Goal: Book appointment/travel/reservation

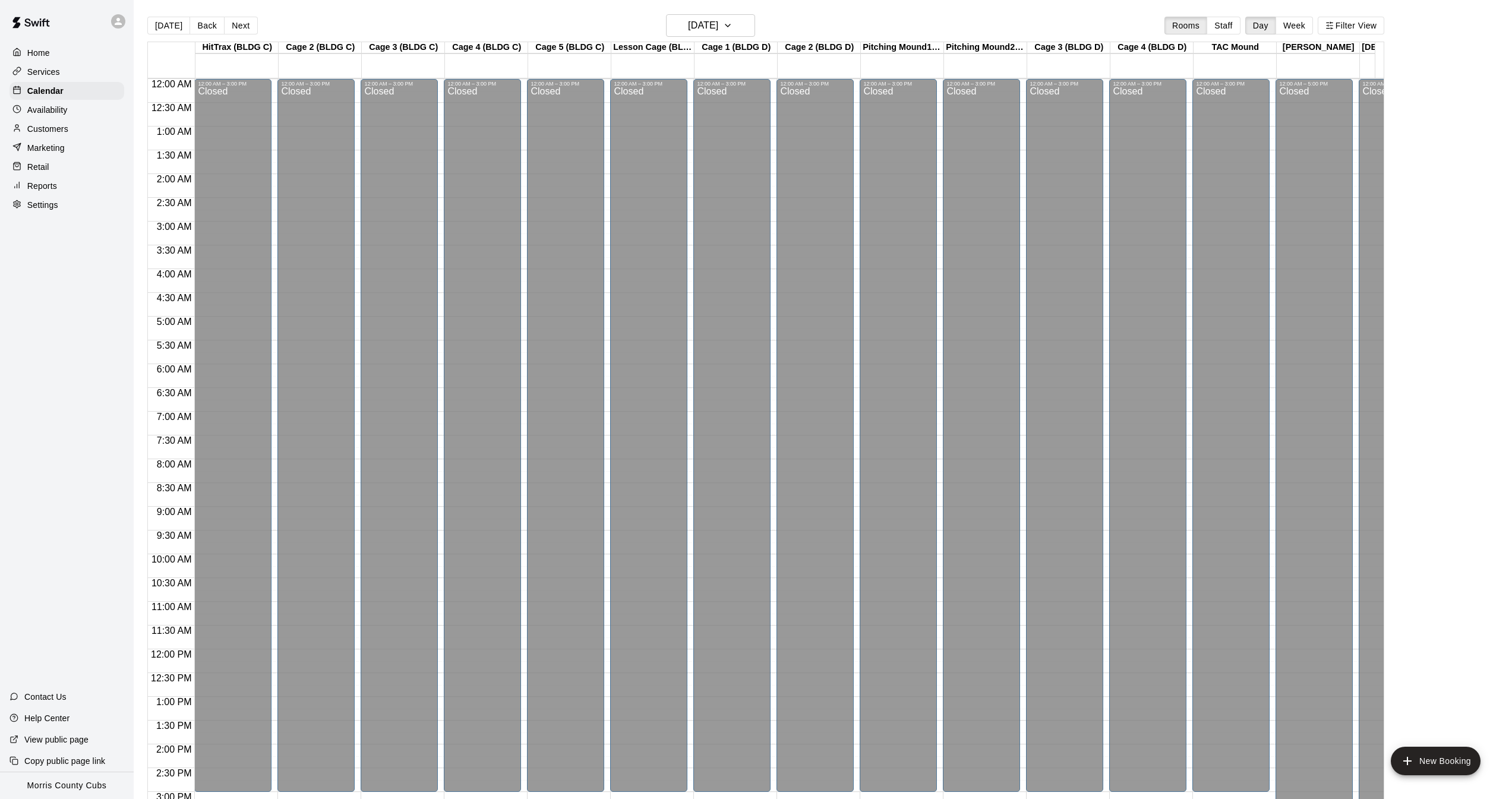
scroll to position [371, 0]
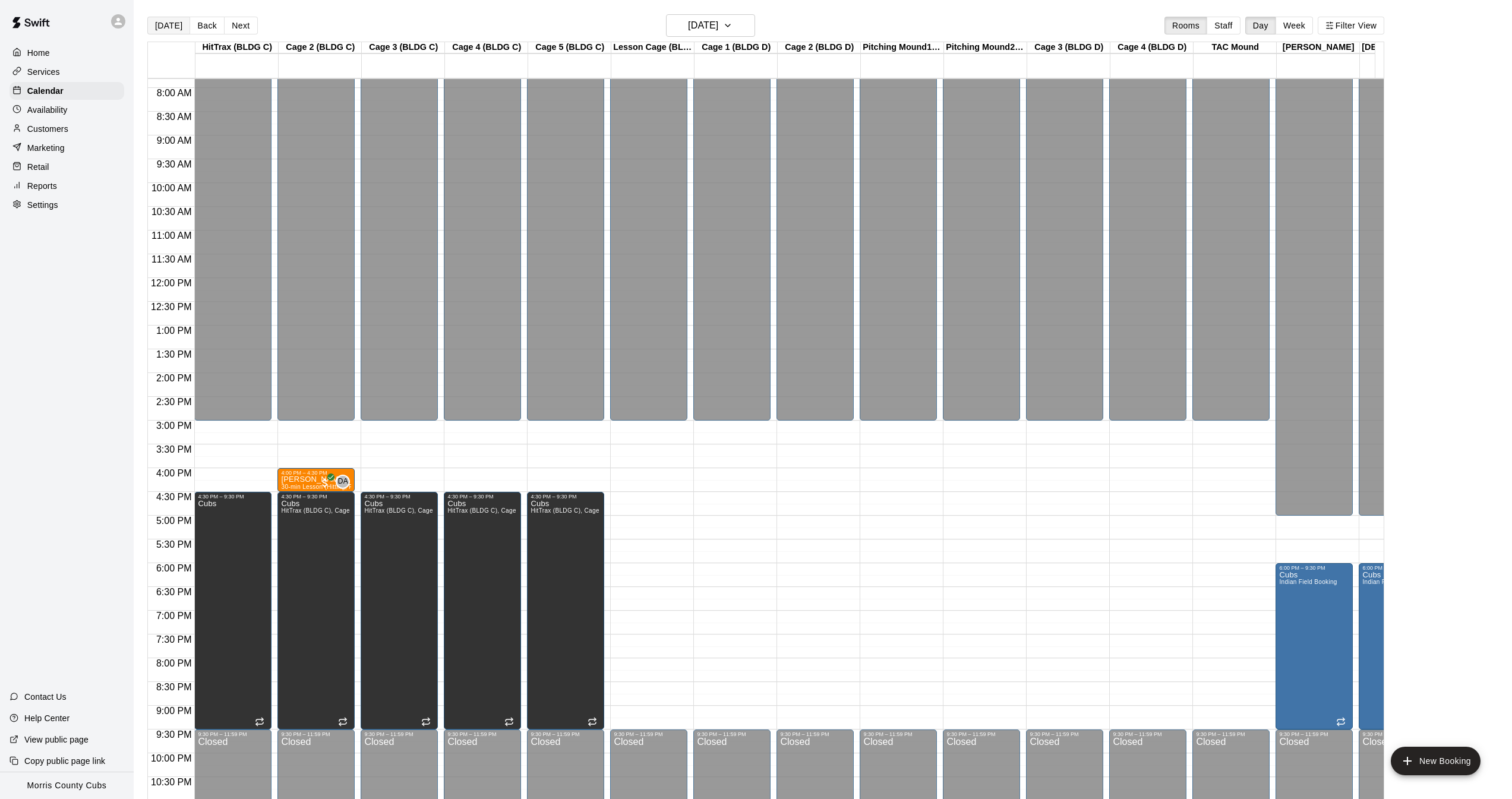
click at [165, 25] on button "[DATE]" at bounding box center [169, 25] width 43 height 17
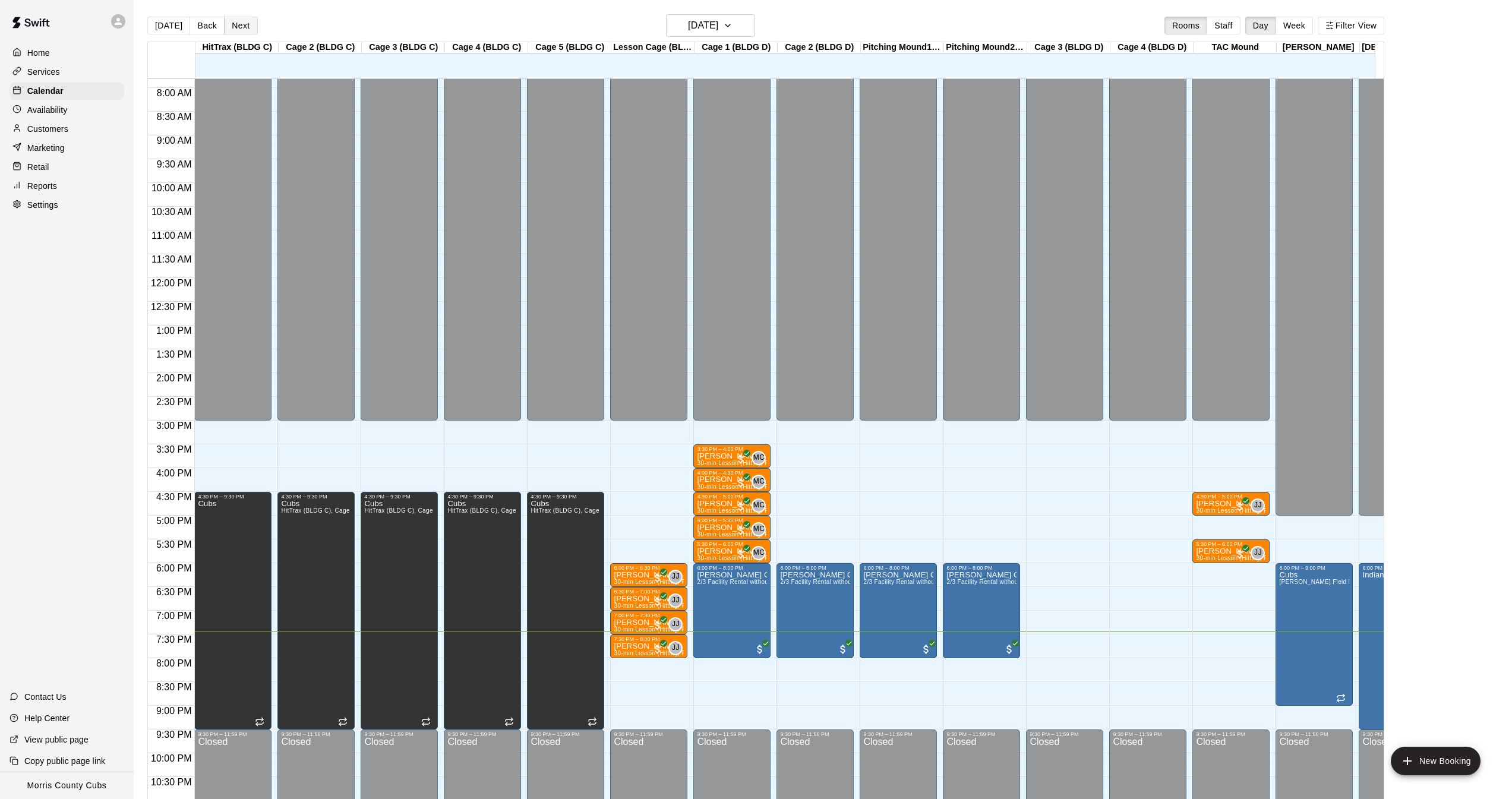
click at [241, 25] on button "Next" at bounding box center [241, 25] width 33 height 17
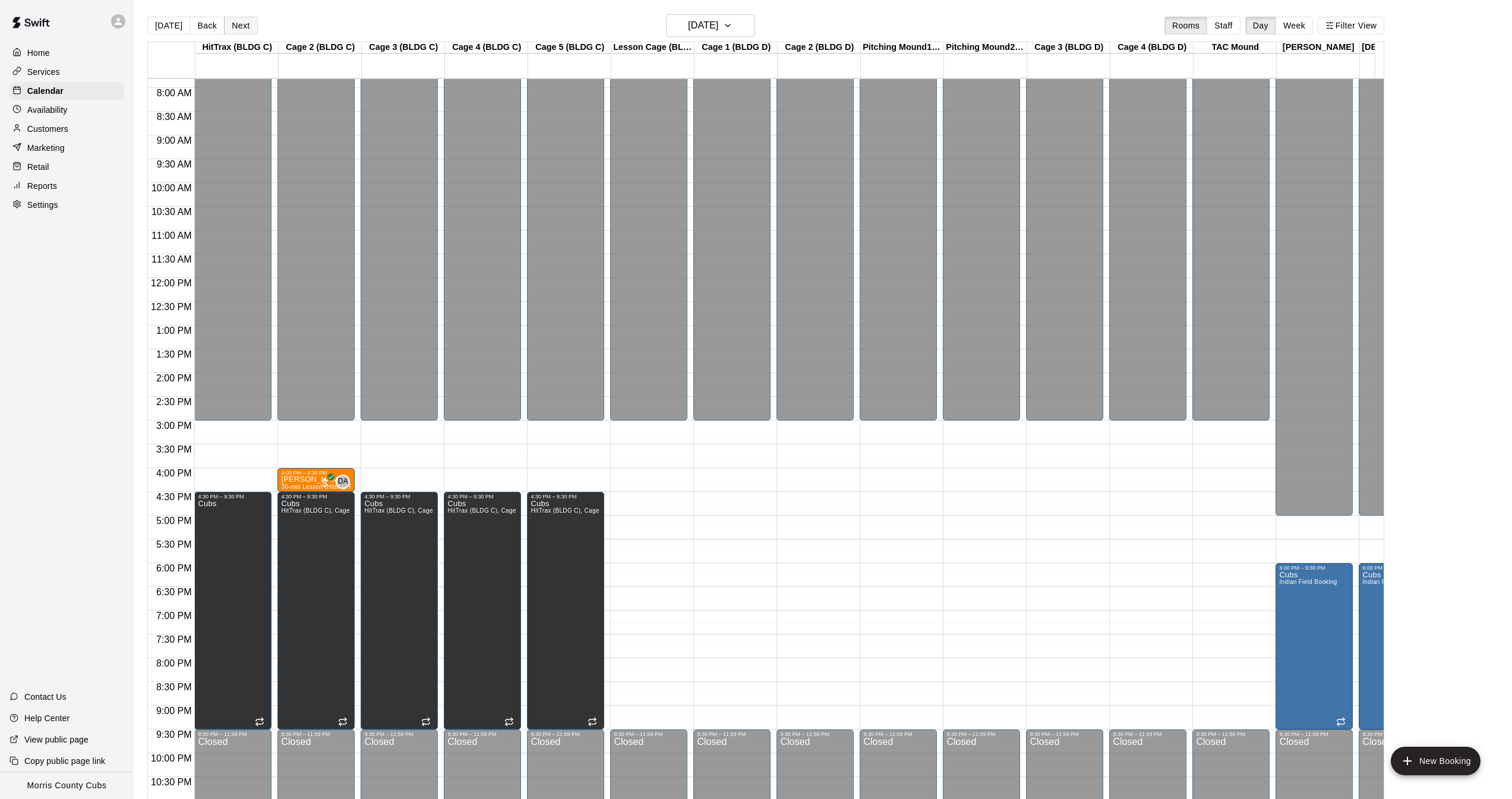
click at [241, 26] on button "Next" at bounding box center [241, 25] width 33 height 17
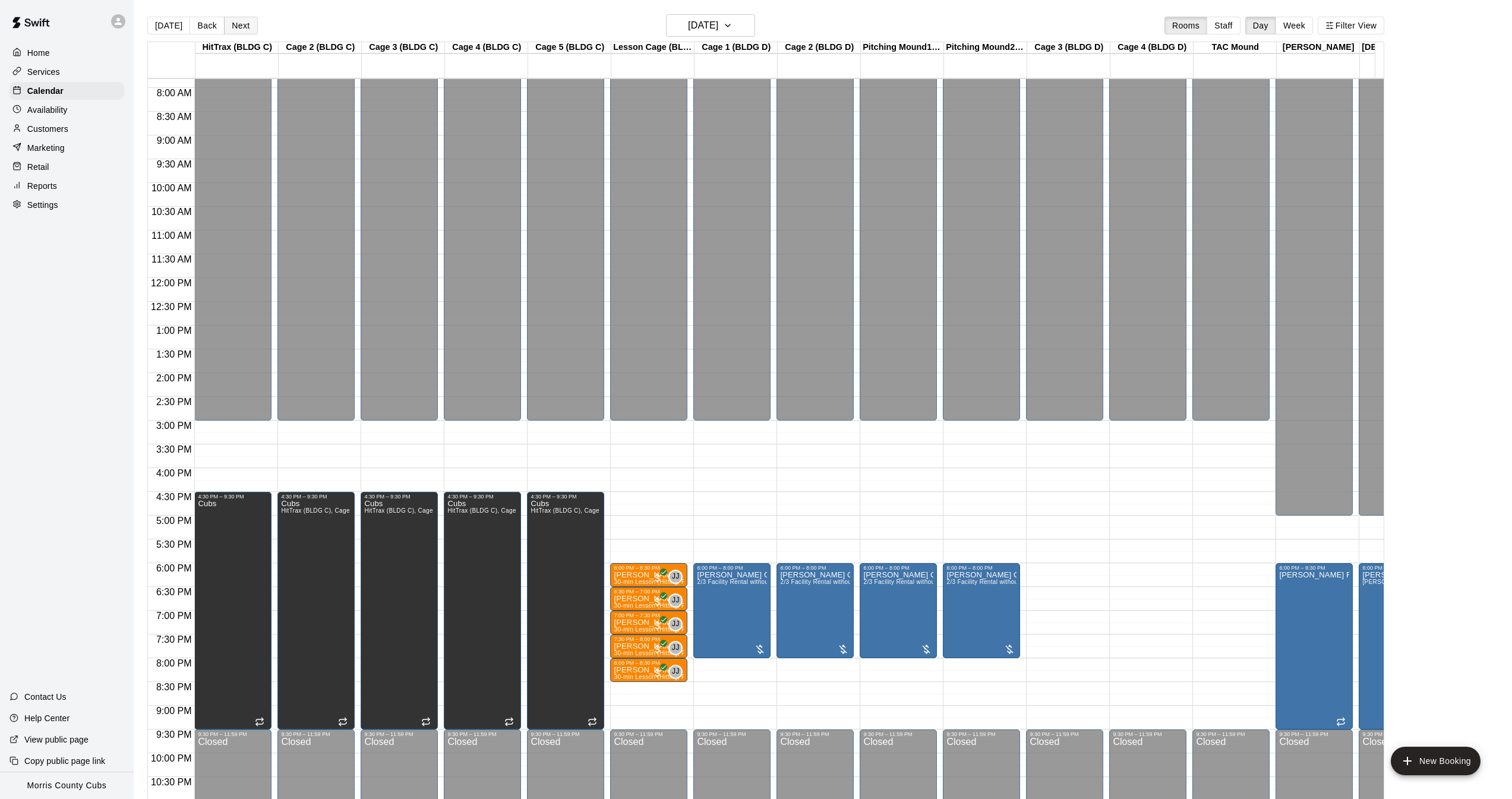
click at [241, 26] on button "Next" at bounding box center [241, 25] width 33 height 17
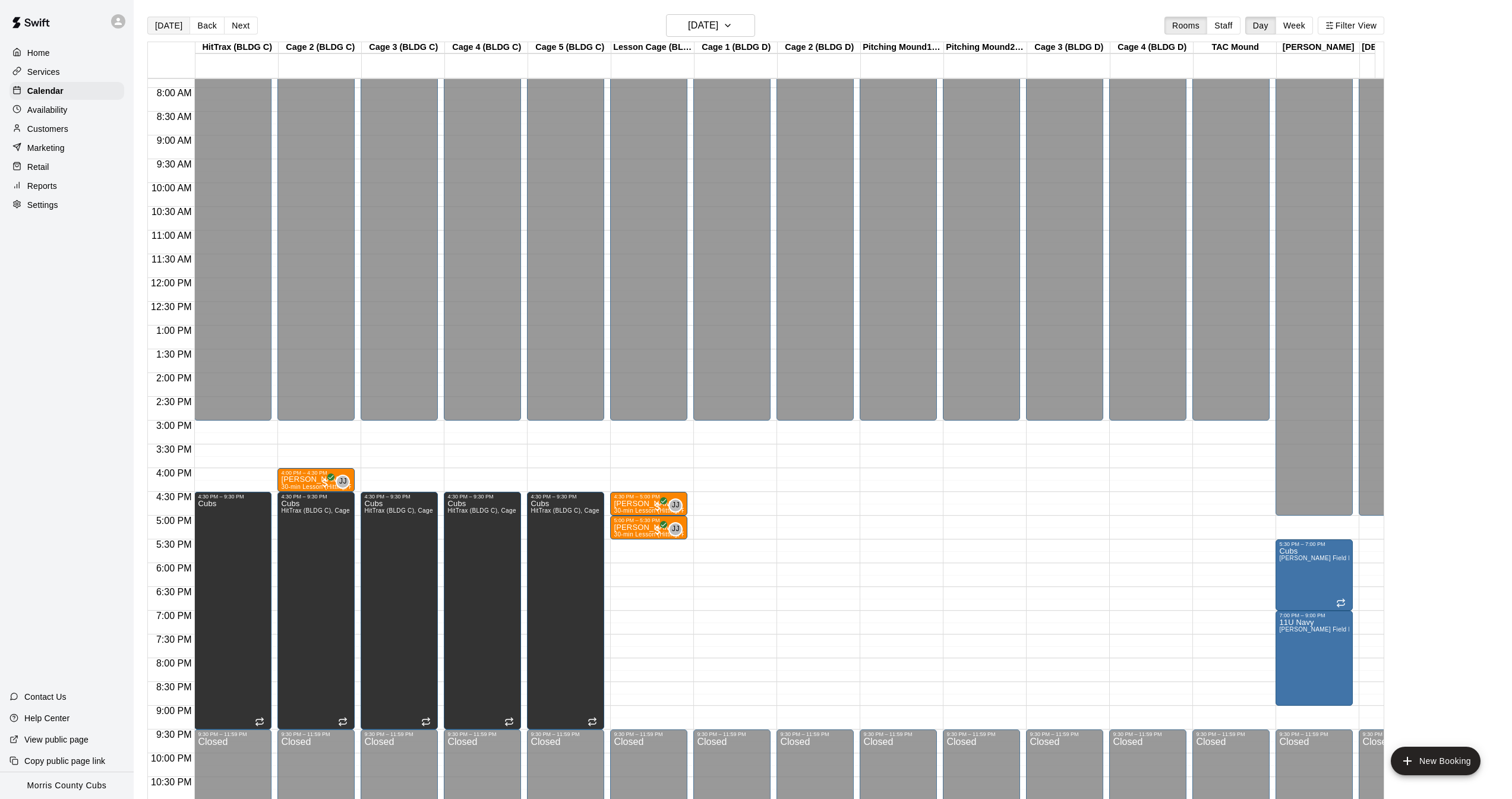
click at [171, 22] on button "[DATE]" at bounding box center [169, 25] width 43 height 17
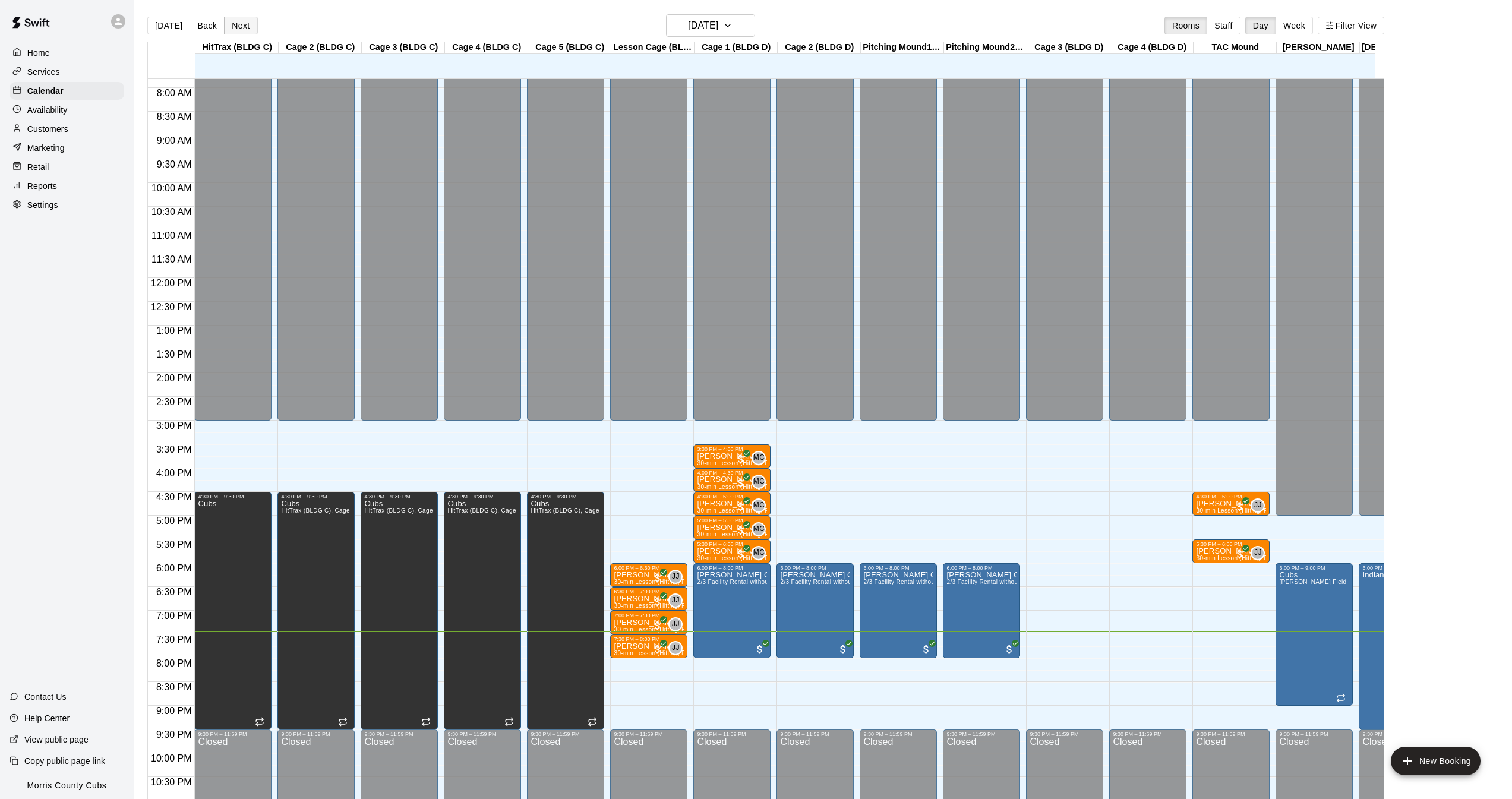
click at [236, 28] on button "Next" at bounding box center [241, 25] width 33 height 17
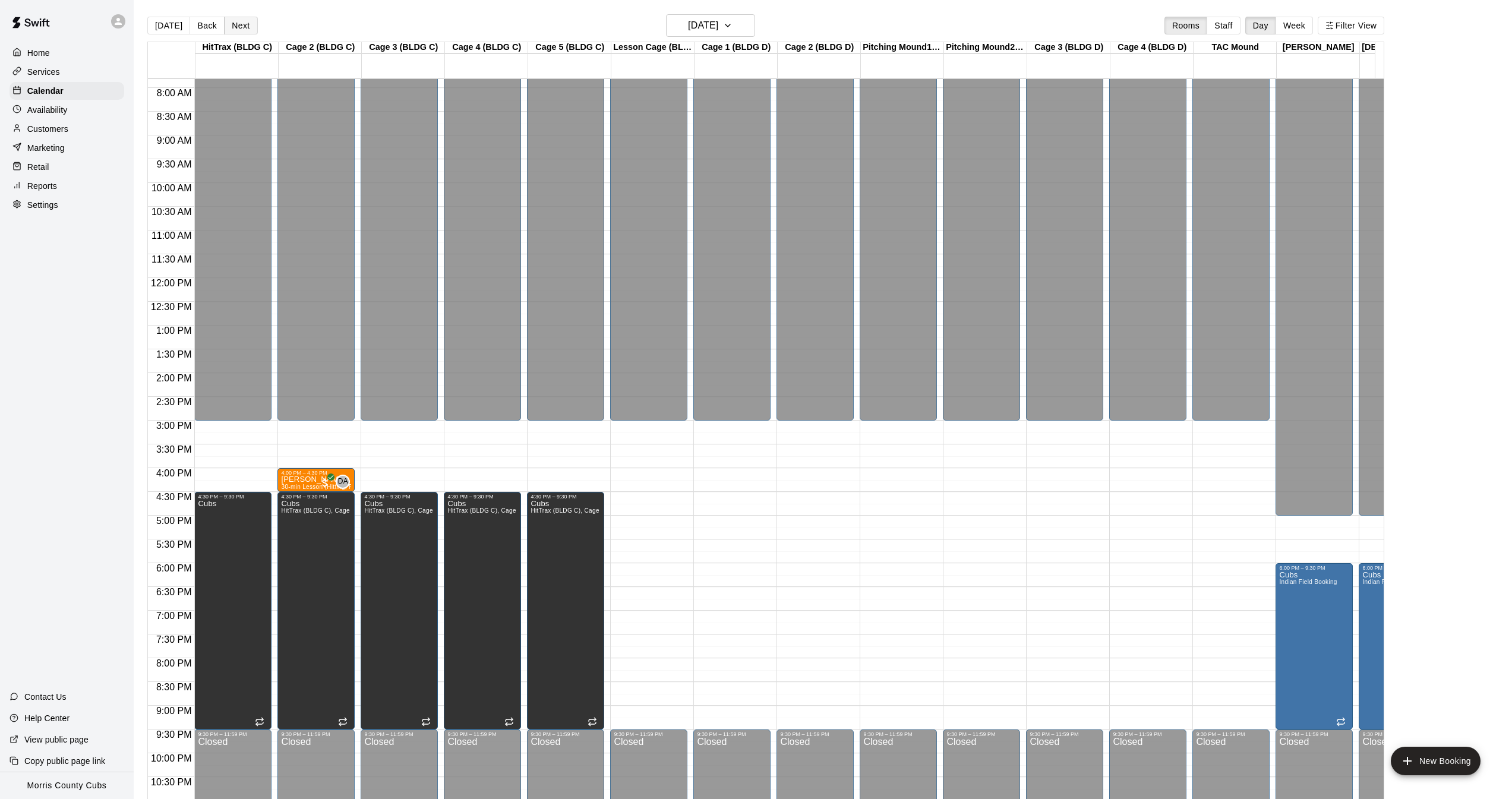
click at [236, 28] on button "Next" at bounding box center [241, 25] width 33 height 17
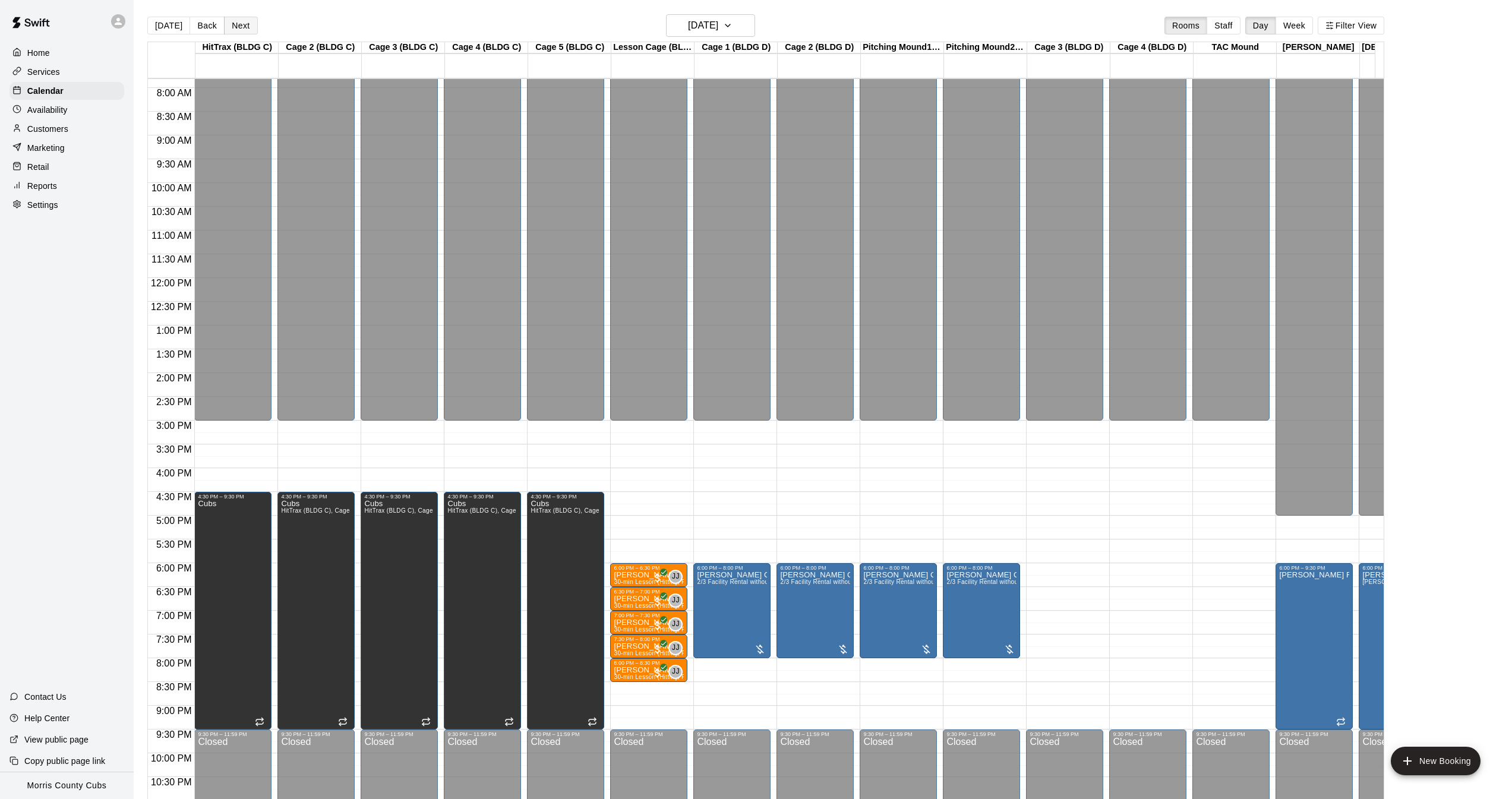
click at [236, 28] on button "Next" at bounding box center [241, 25] width 33 height 17
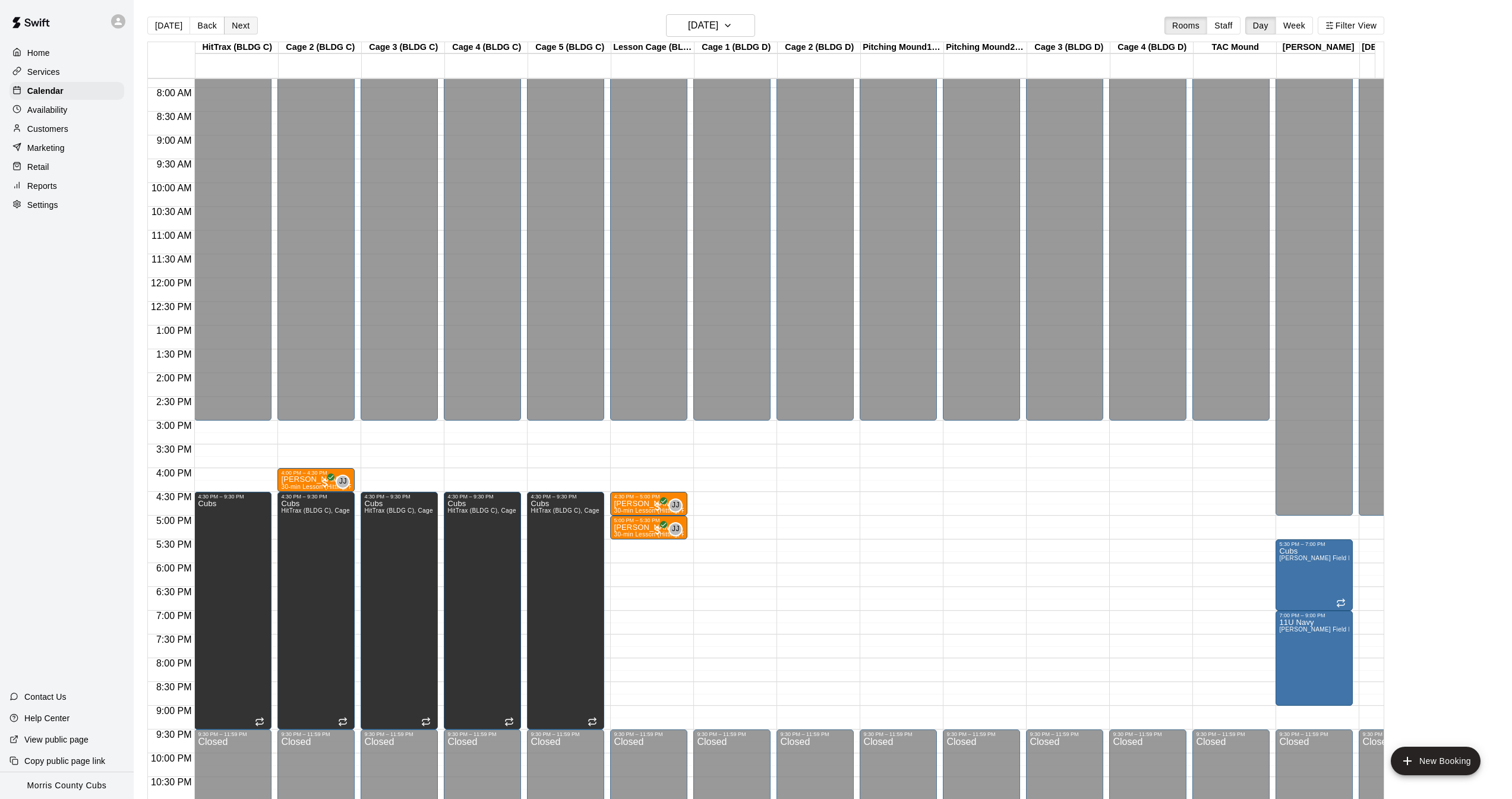
click at [236, 28] on button "Next" at bounding box center [241, 25] width 33 height 17
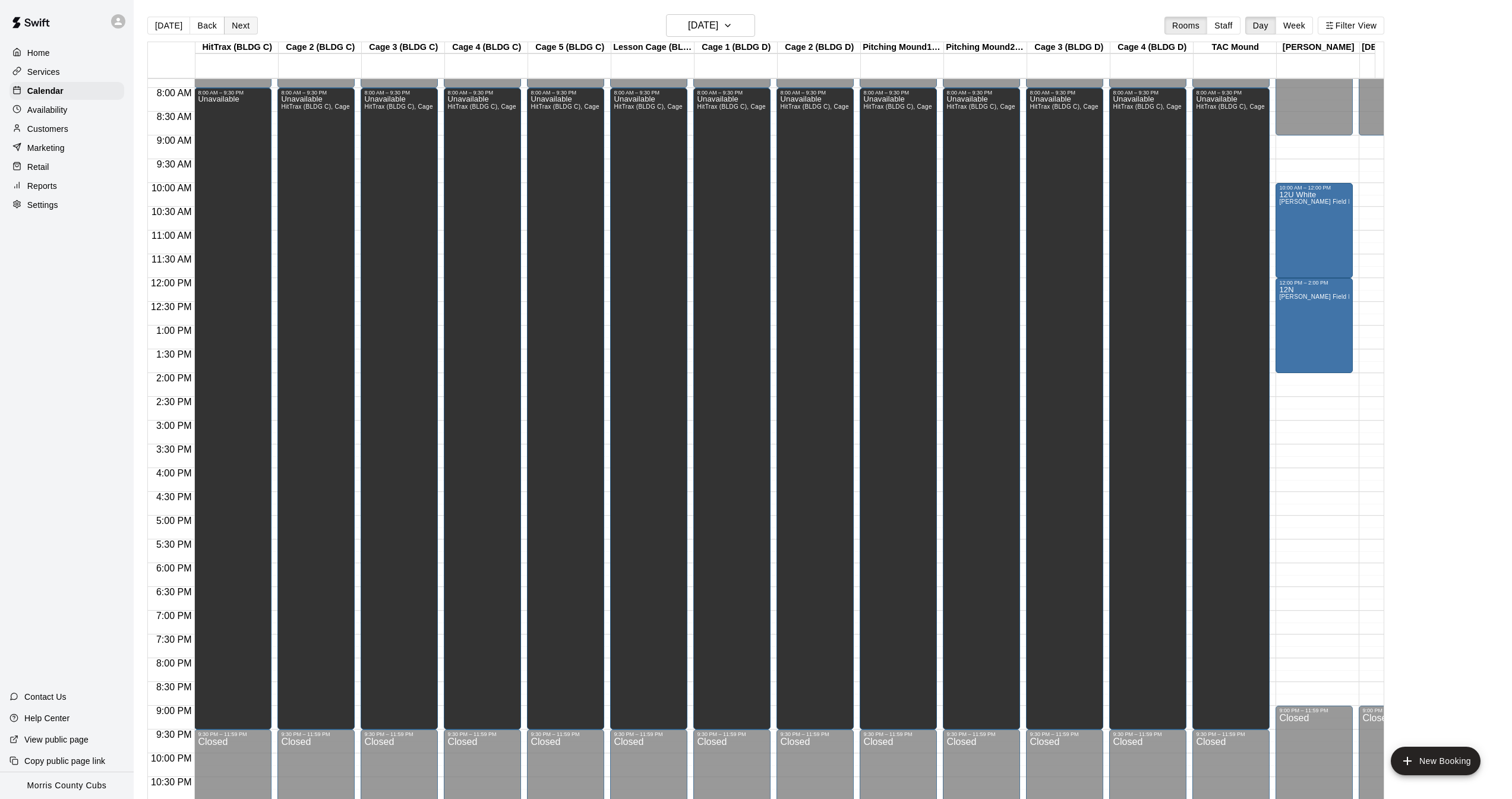
click at [236, 28] on button "Next" at bounding box center [241, 25] width 33 height 17
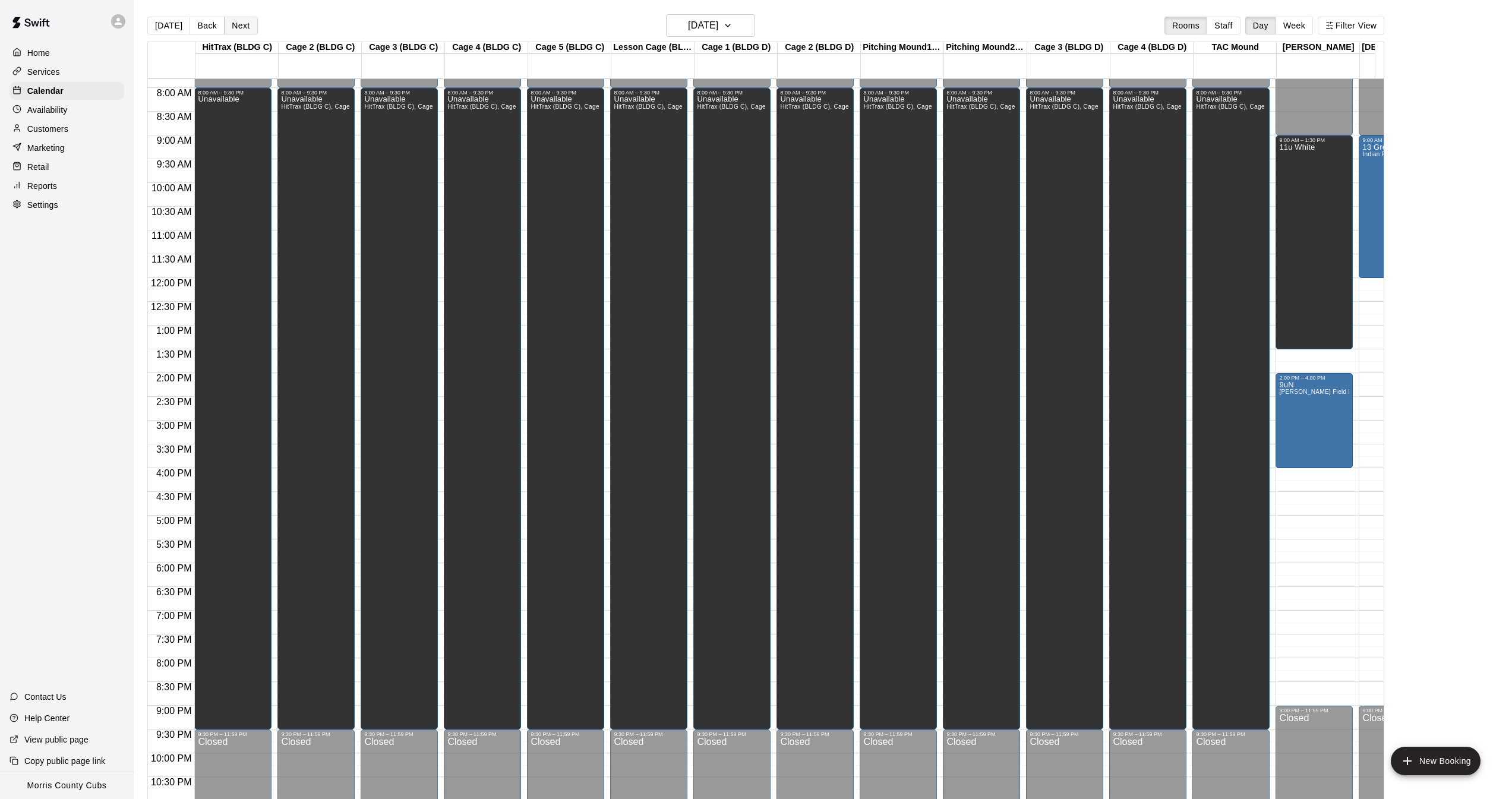
click at [236, 28] on button "Next" at bounding box center [241, 25] width 33 height 17
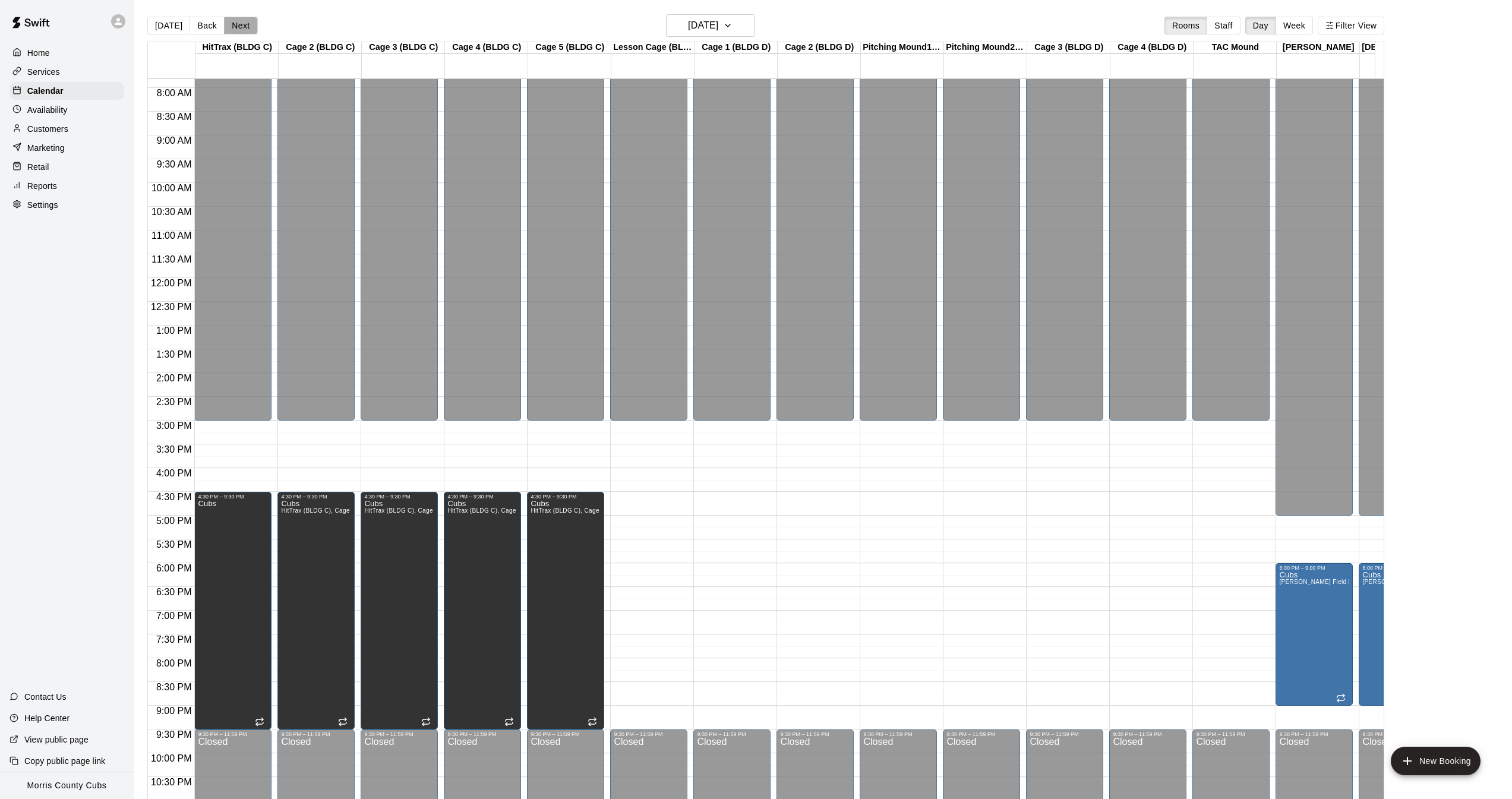
click at [236, 28] on button "Next" at bounding box center [241, 25] width 33 height 17
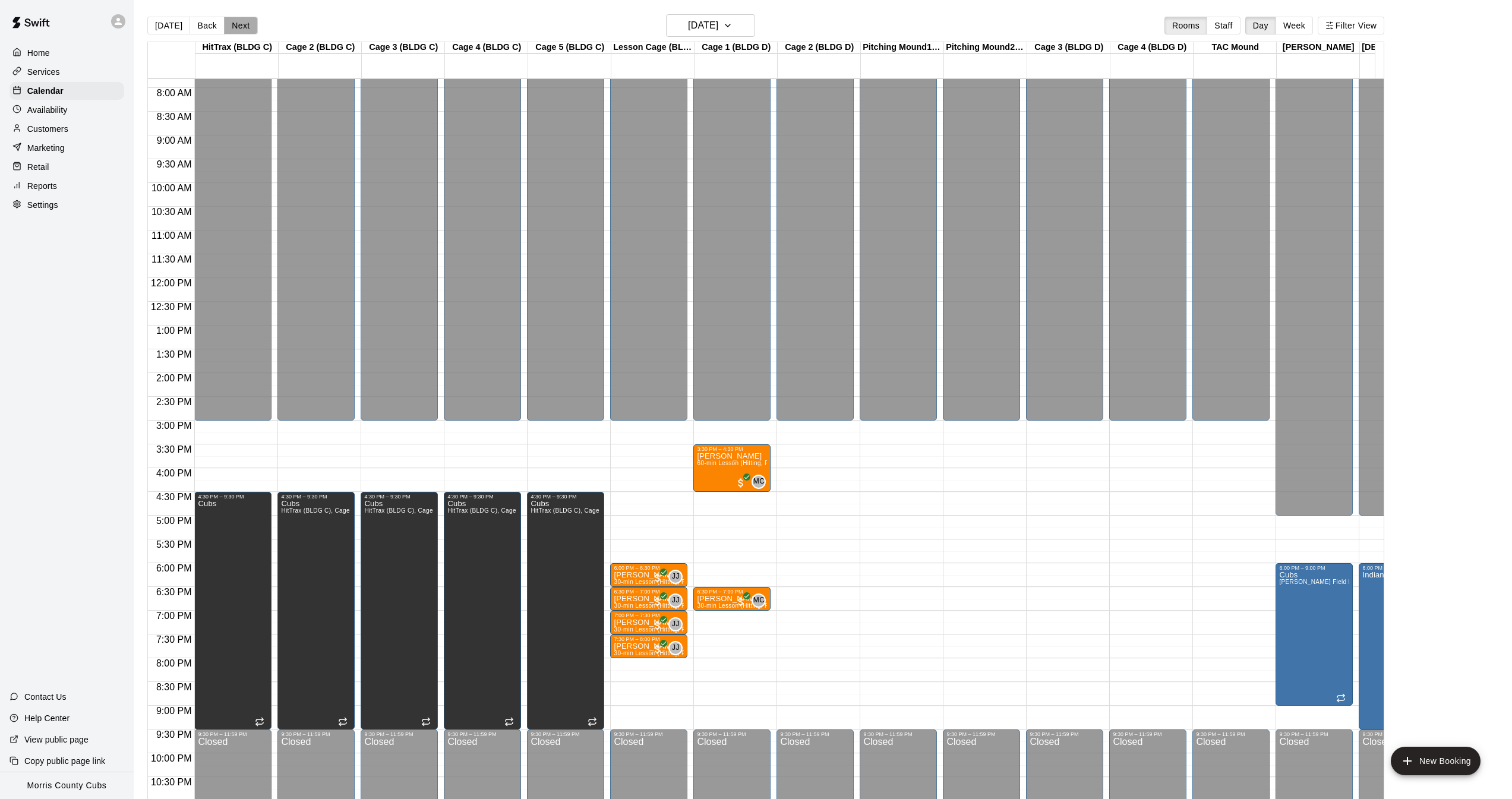
click at [236, 28] on button "Next" at bounding box center [241, 25] width 33 height 17
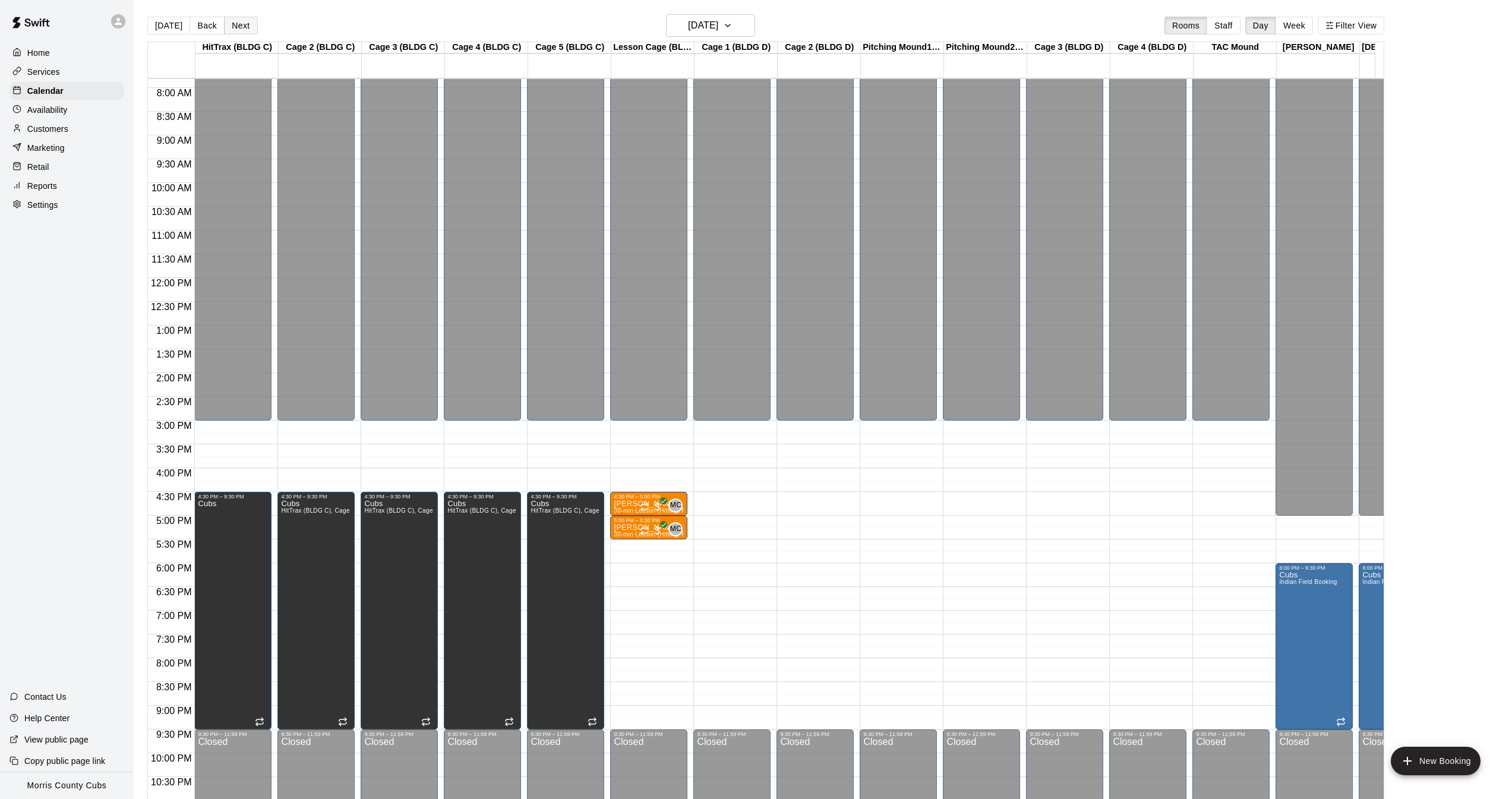
click at [236, 28] on button "Next" at bounding box center [241, 25] width 33 height 17
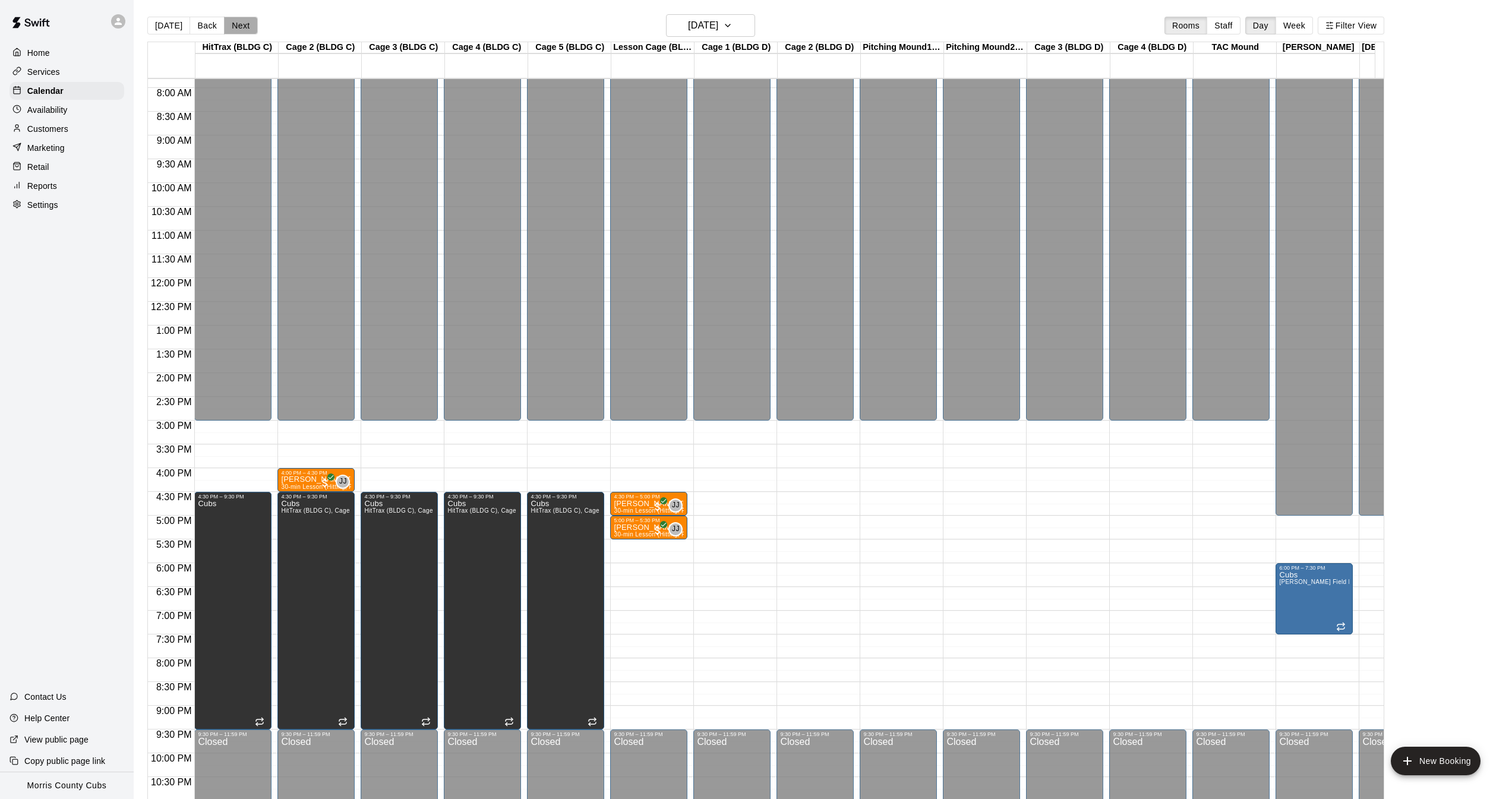
click at [236, 28] on button "Next" at bounding box center [241, 25] width 33 height 17
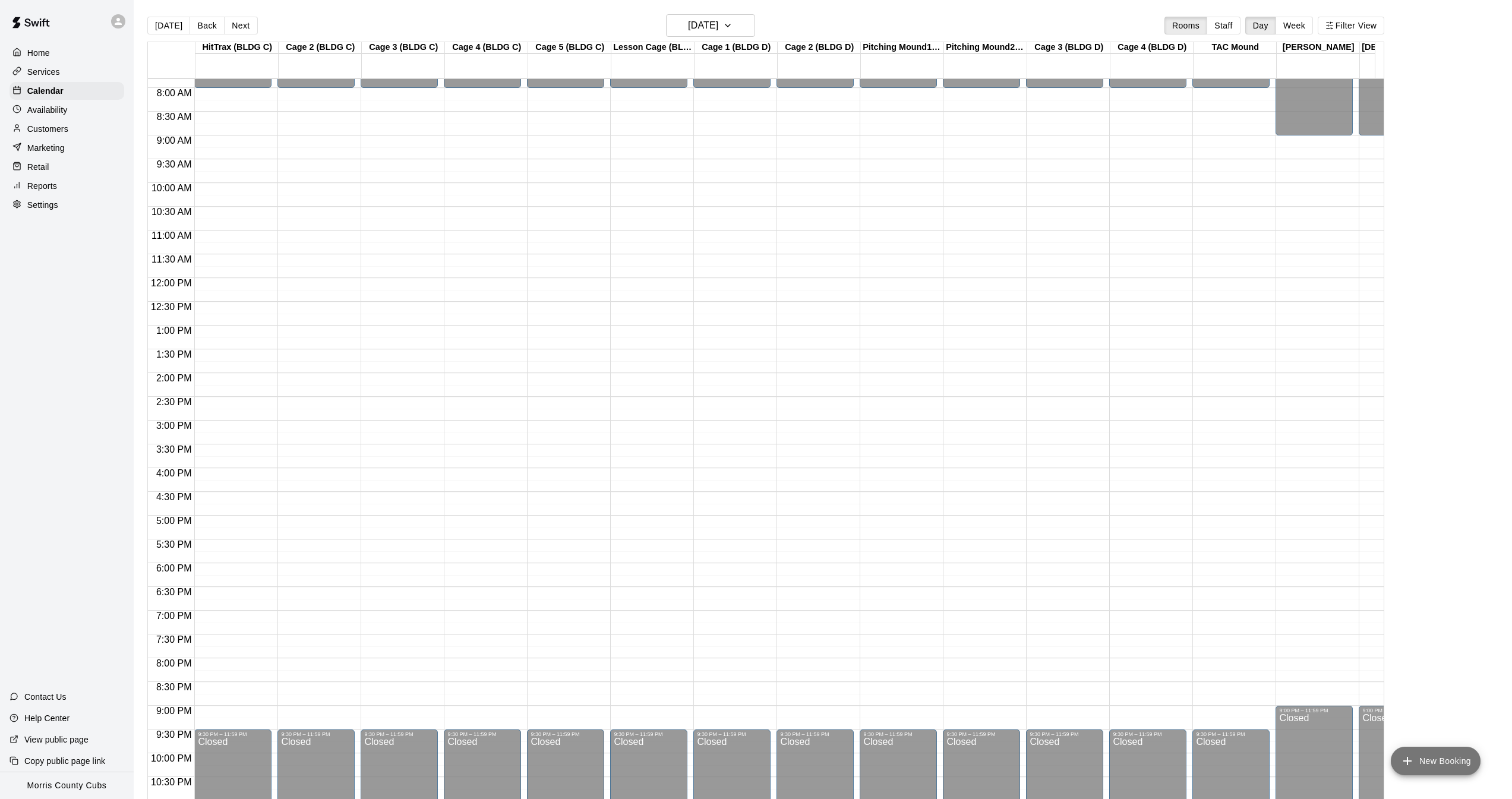
click at [1404, 768] on icon "add" at bounding box center [1407, 760] width 15 height 15
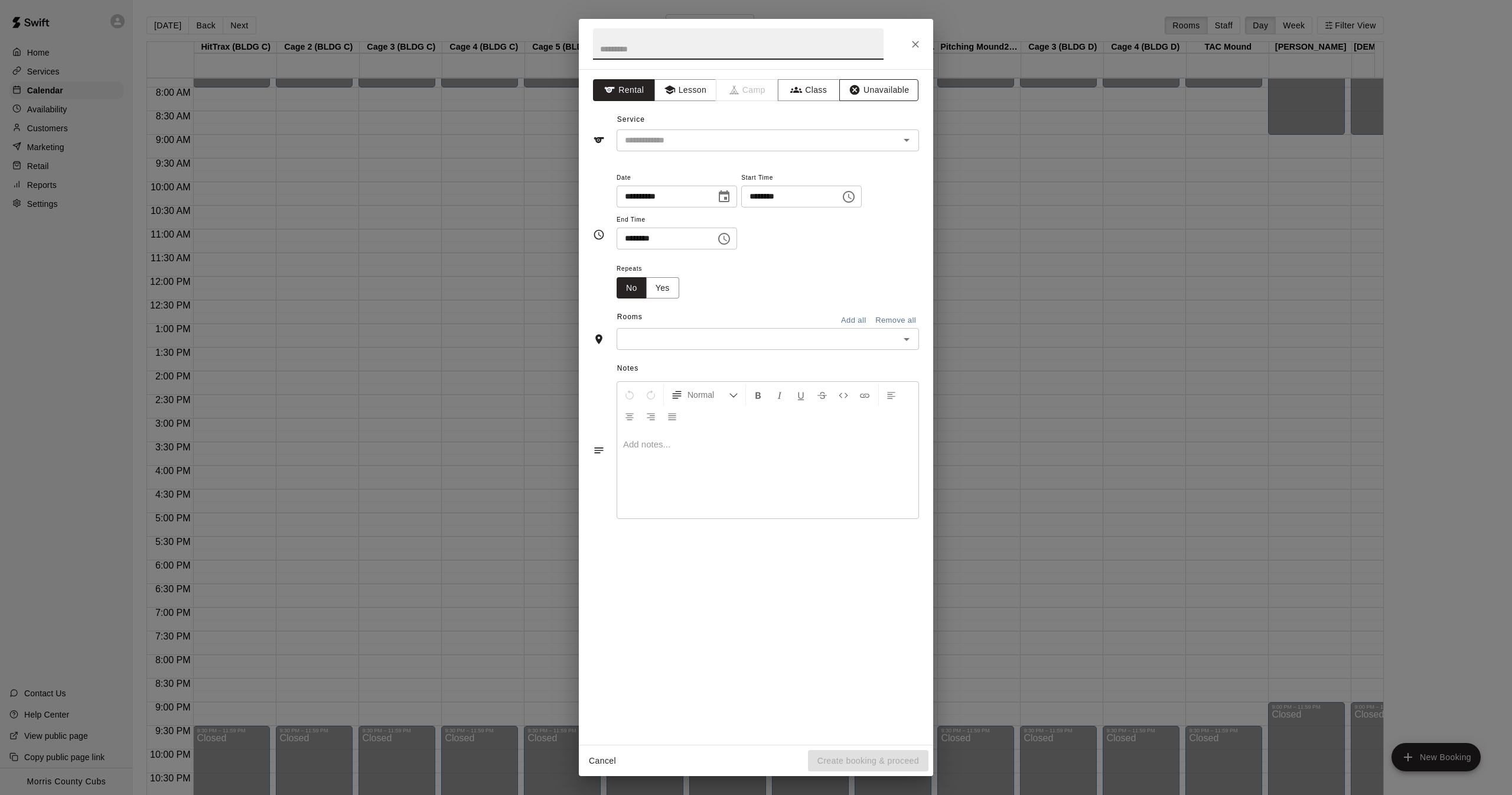
click at [878, 86] on button "Unavailable" at bounding box center [879, 90] width 79 height 22
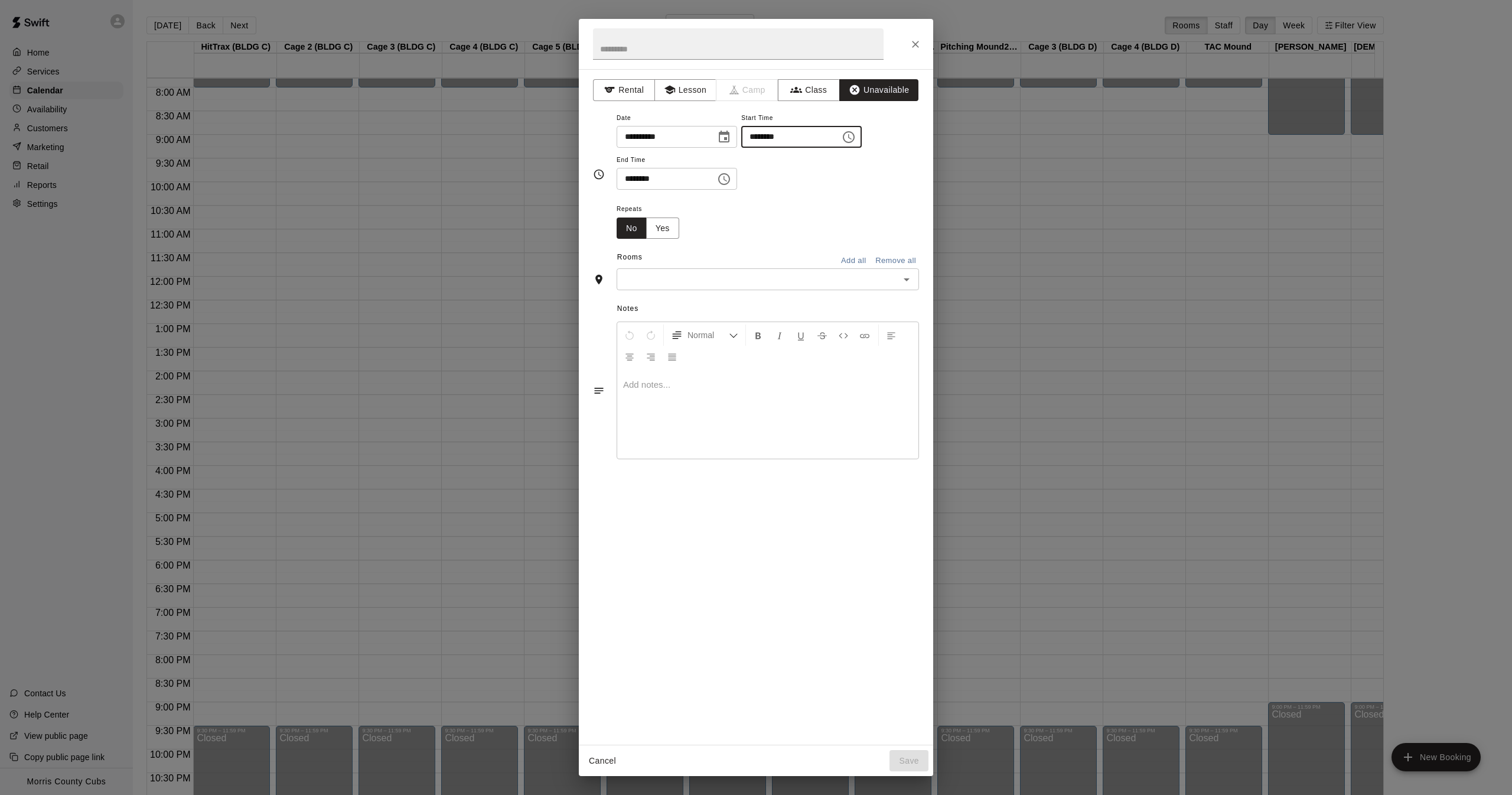
click at [765, 138] on input "********" at bounding box center [787, 137] width 91 height 22
type input "********"
click at [631, 180] on input "********" at bounding box center [662, 178] width 91 height 22
type input "********"
click at [743, 232] on div "Repeats No Yes" at bounding box center [769, 220] width 303 height 38
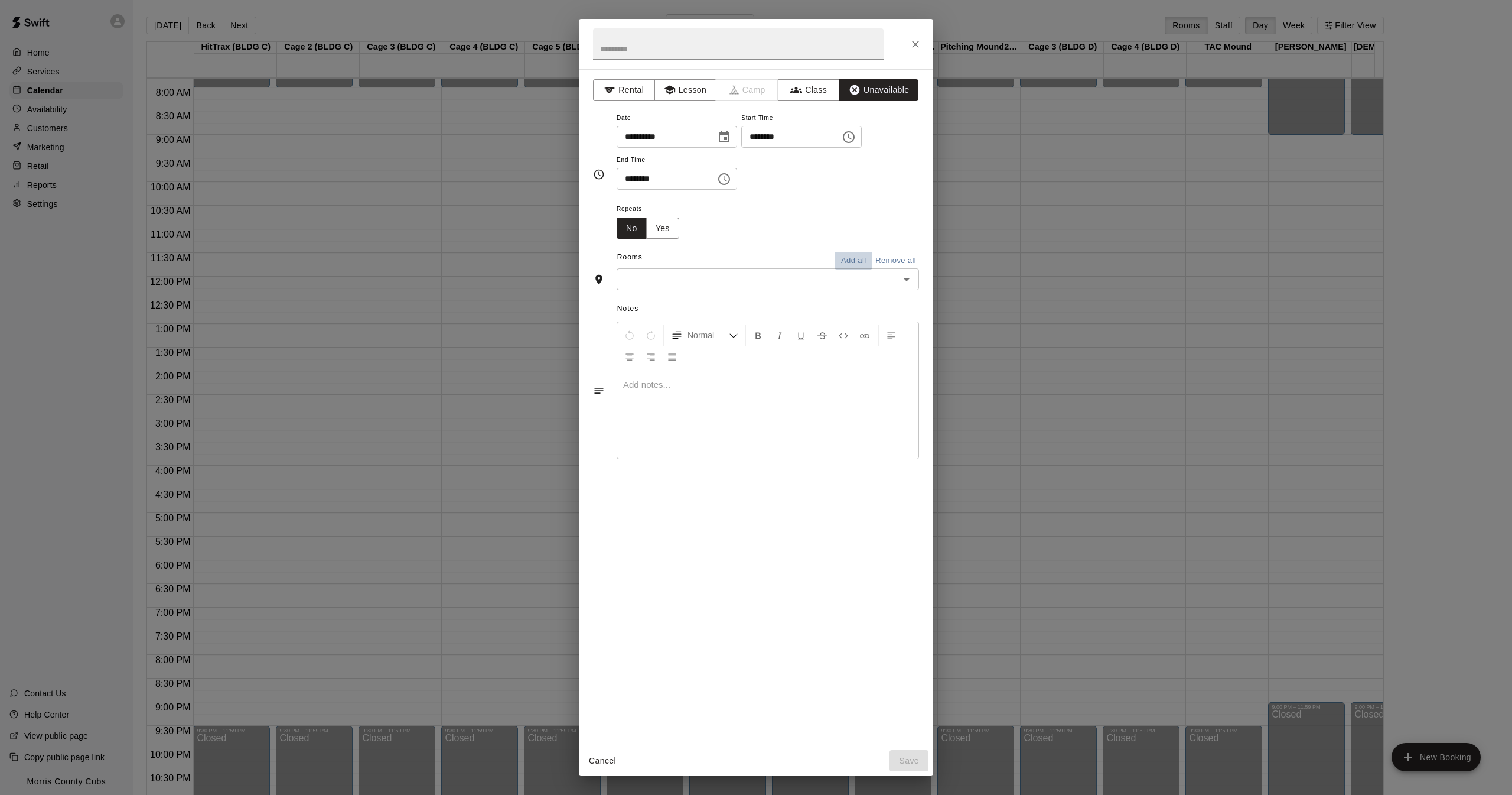
click at [851, 259] on button "Add all" at bounding box center [853, 260] width 38 height 18
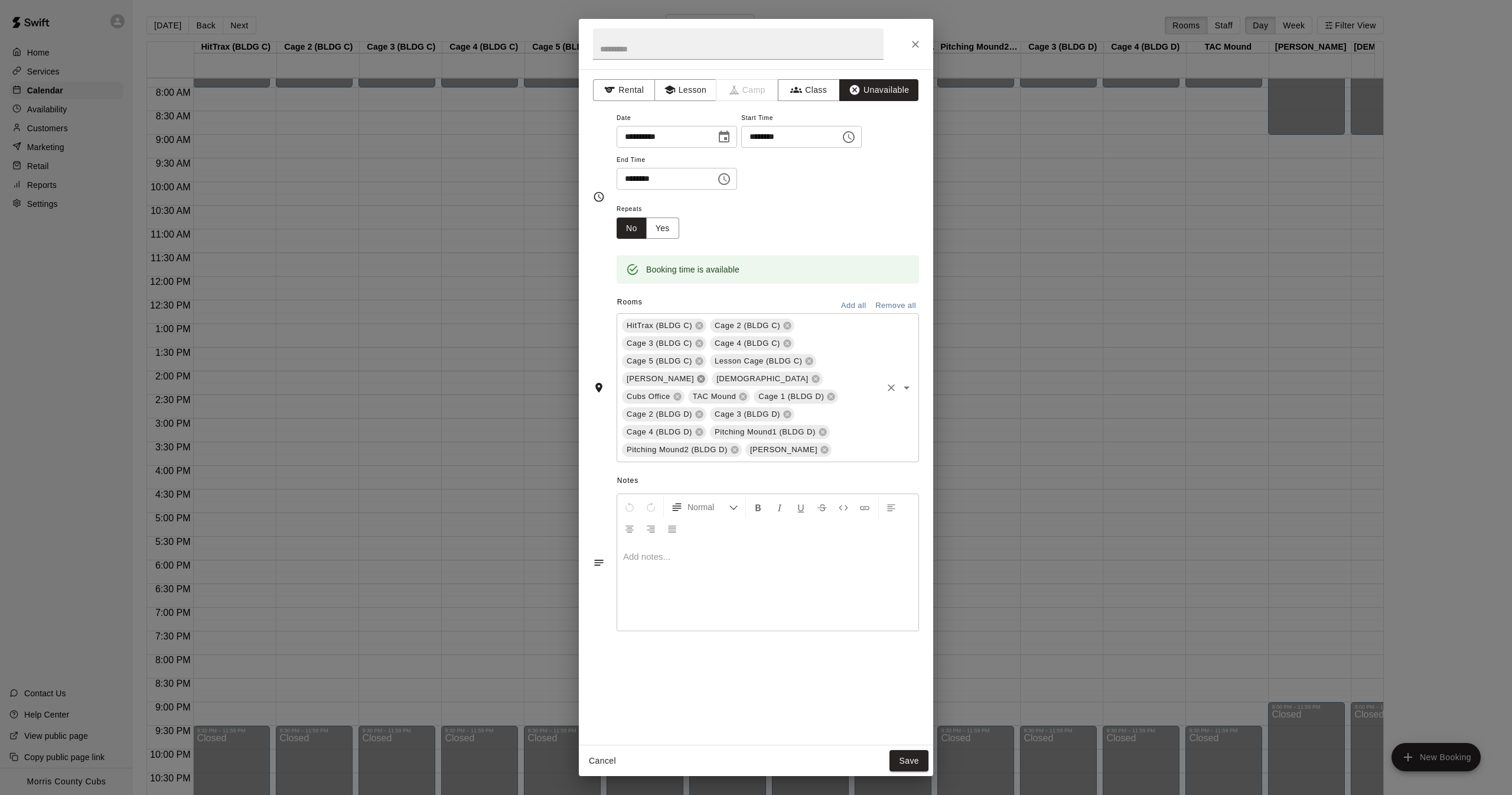
click at [706, 375] on icon at bounding box center [702, 379] width 8 height 8
click at [730, 375] on icon at bounding box center [726, 379] width 8 height 8
click at [821, 430] on icon at bounding box center [824, 432] width 8 height 8
click at [682, 379] on icon at bounding box center [678, 379] width 10 height 10
click at [906, 754] on button "Save" at bounding box center [909, 760] width 39 height 22
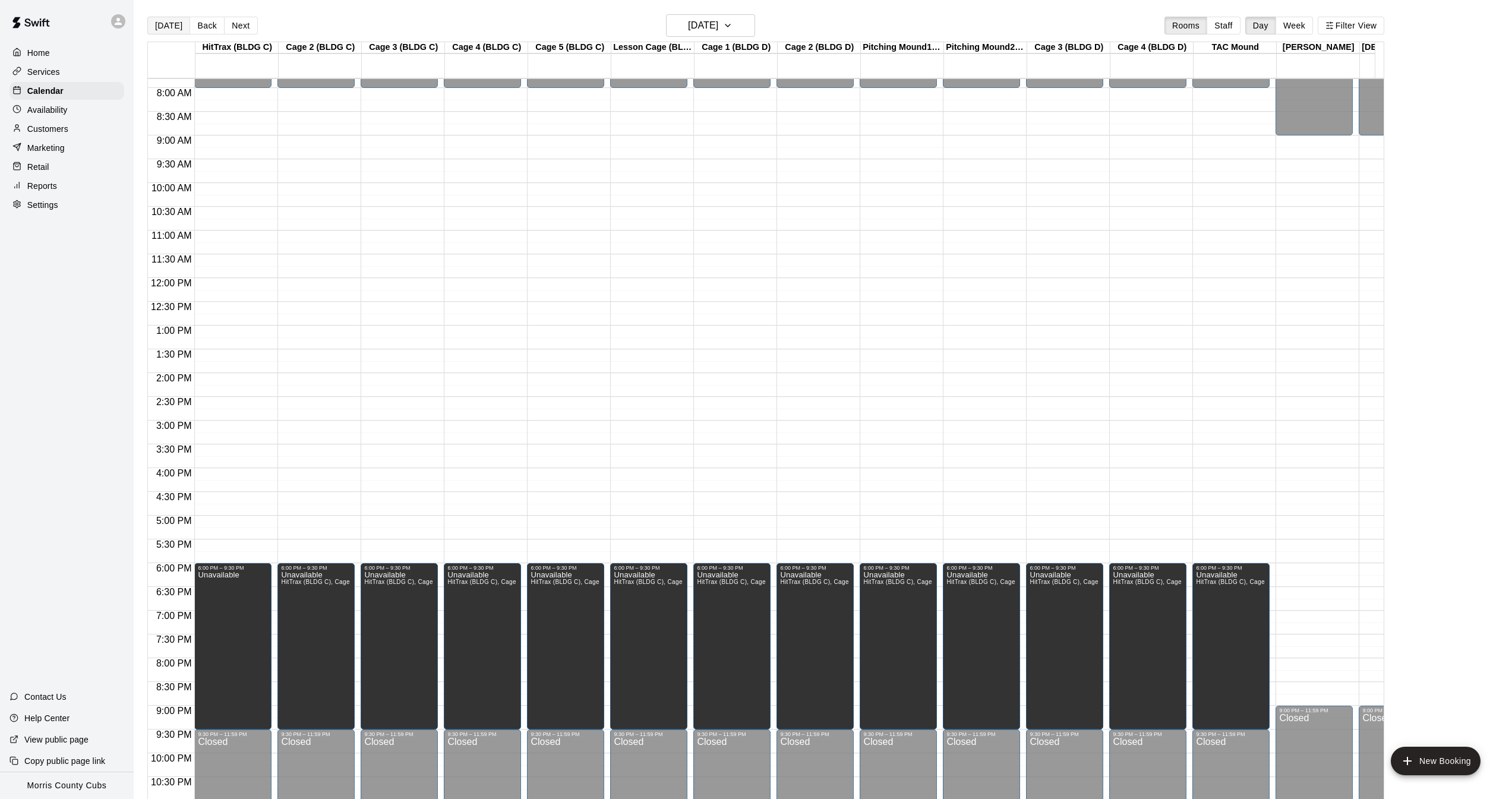
click at [162, 23] on button "[DATE]" at bounding box center [169, 25] width 43 height 17
